Goal: Find specific fact: Find specific fact

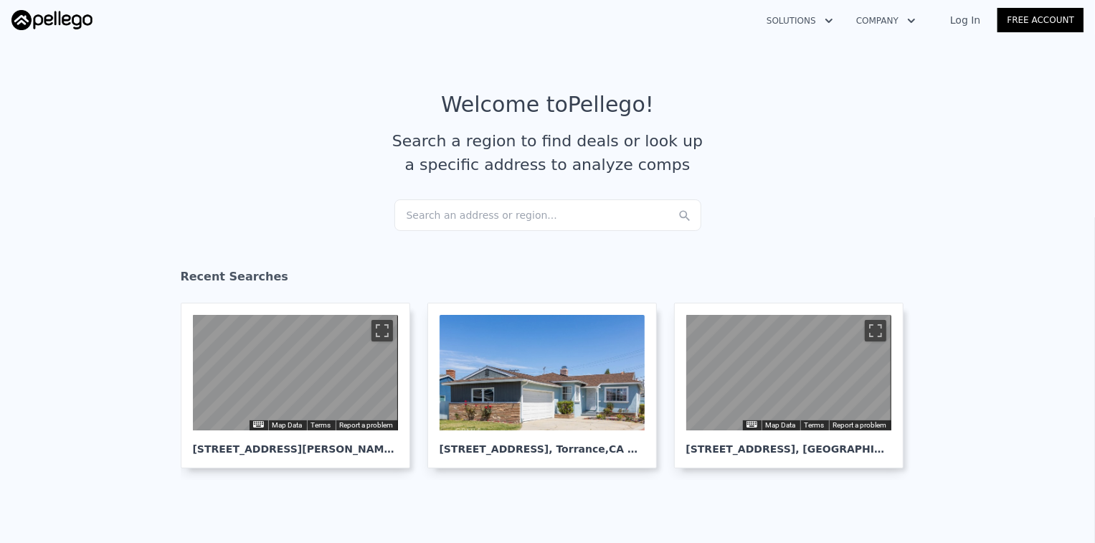
click at [445, 230] on div "Search an address or region..." at bounding box center [548, 215] width 307 height 32
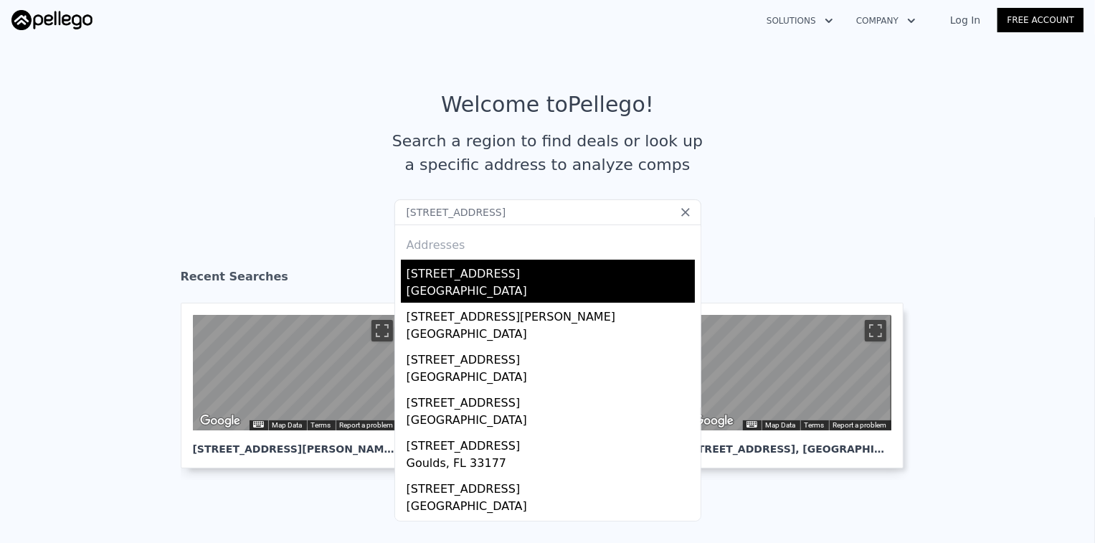
type input "[STREET_ADDRESS]"
click at [493, 275] on div "[STREET_ADDRESS]" at bounding box center [551, 271] width 288 height 23
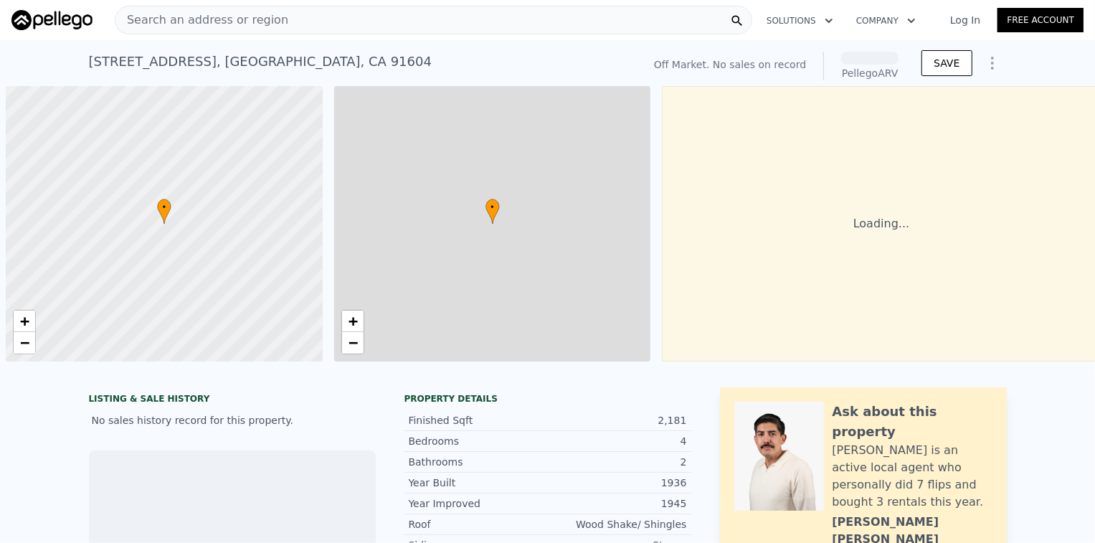
scroll to position [0, 6]
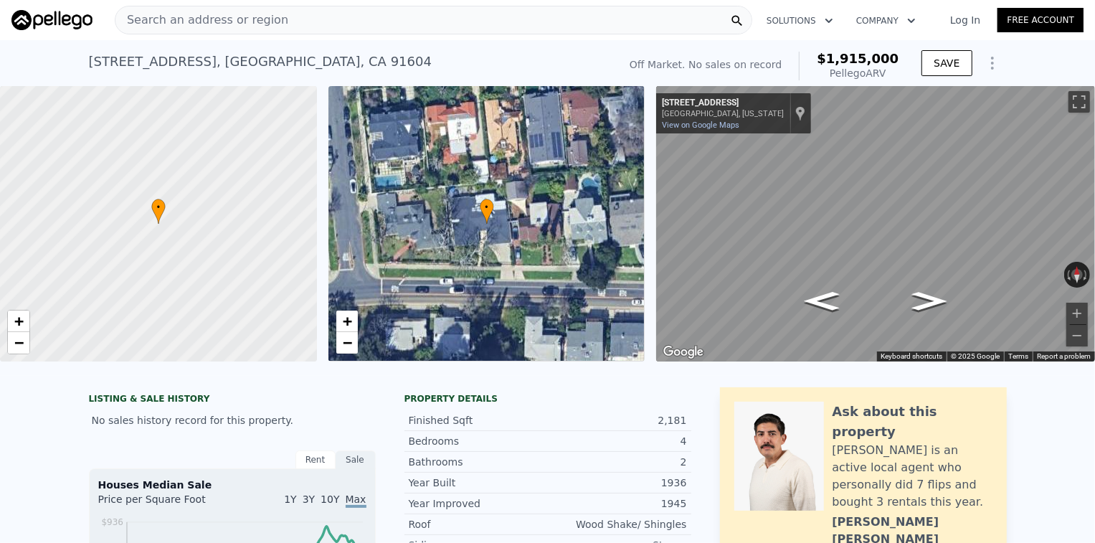
drag, startPoint x: 892, startPoint y: 72, endPoint x: 829, endPoint y: 55, distance: 65.2
click at [829, 55] on div "$1,915,000 Pellego ARV" at bounding box center [849, 66] width 100 height 29
copy div "$1,915,000 Pellego ARV"
